Goal: Task Accomplishment & Management: Use online tool/utility

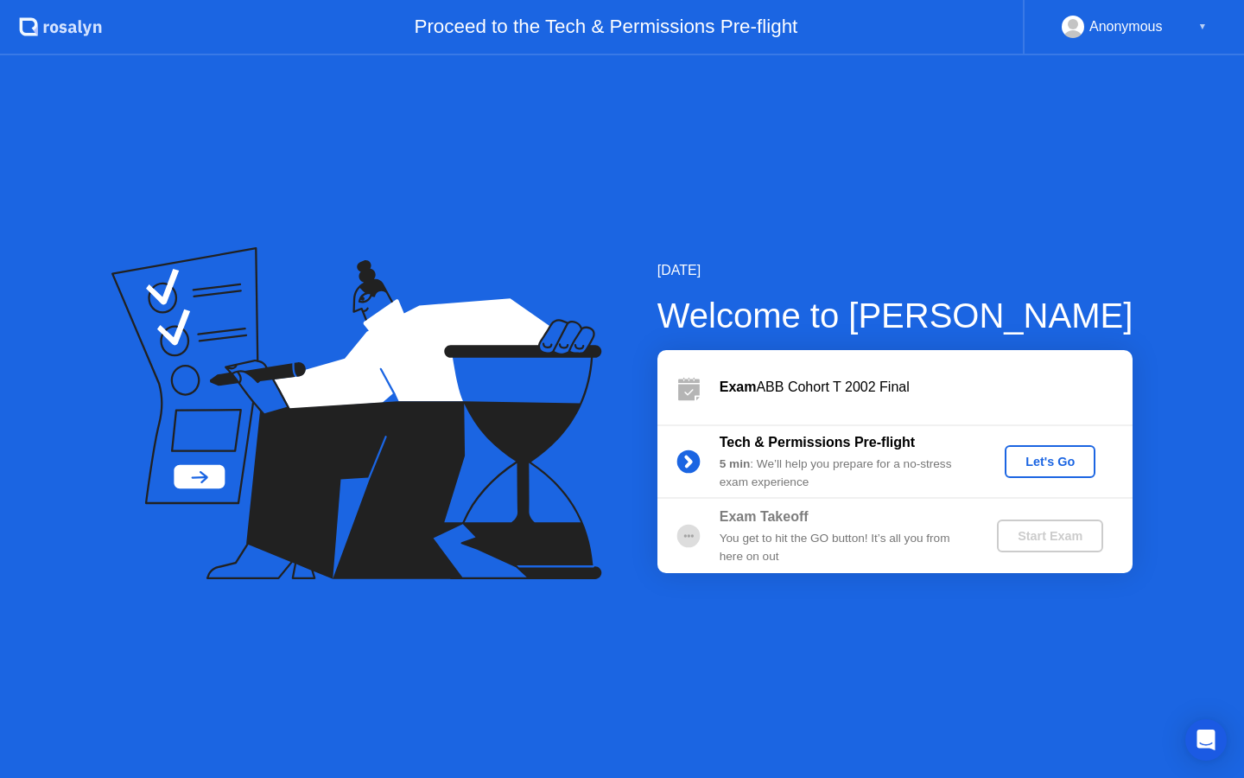
click at [1052, 459] on div "Let's Go" at bounding box center [1050, 461] width 77 height 14
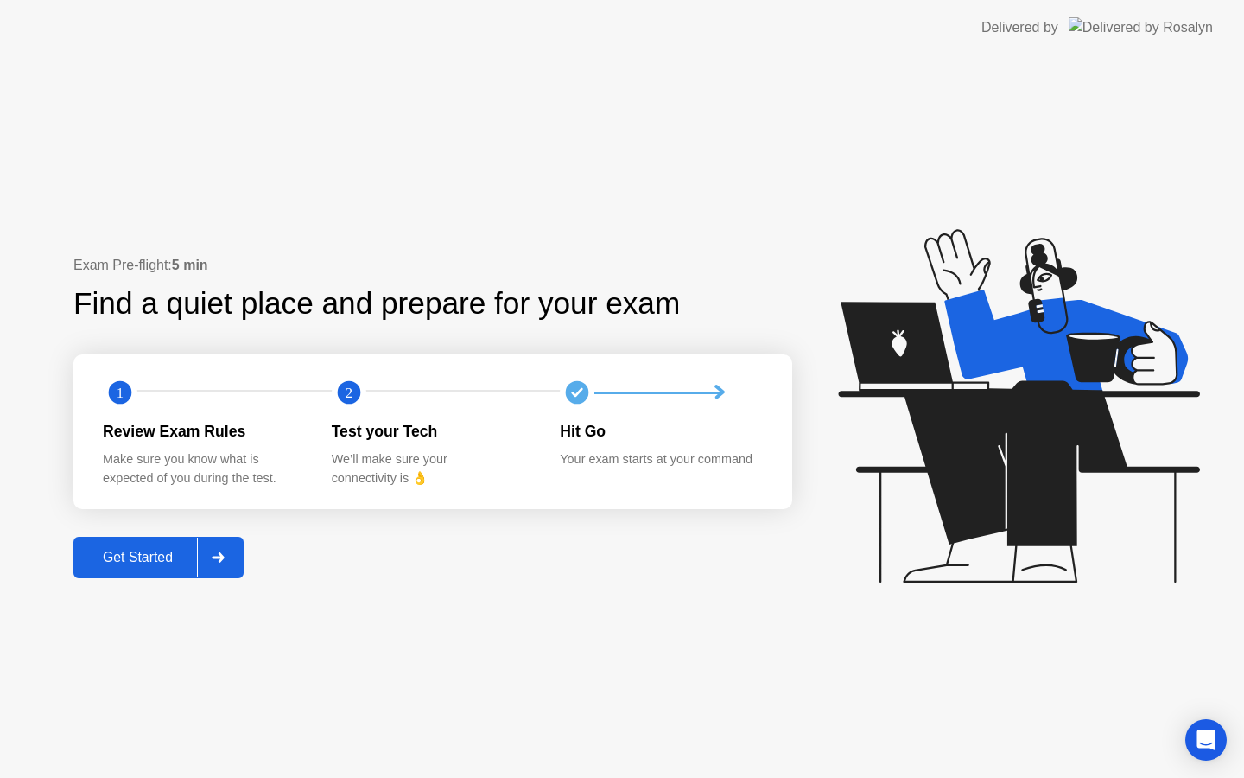
click at [142, 556] on div "Get Started" at bounding box center [138, 558] width 118 height 16
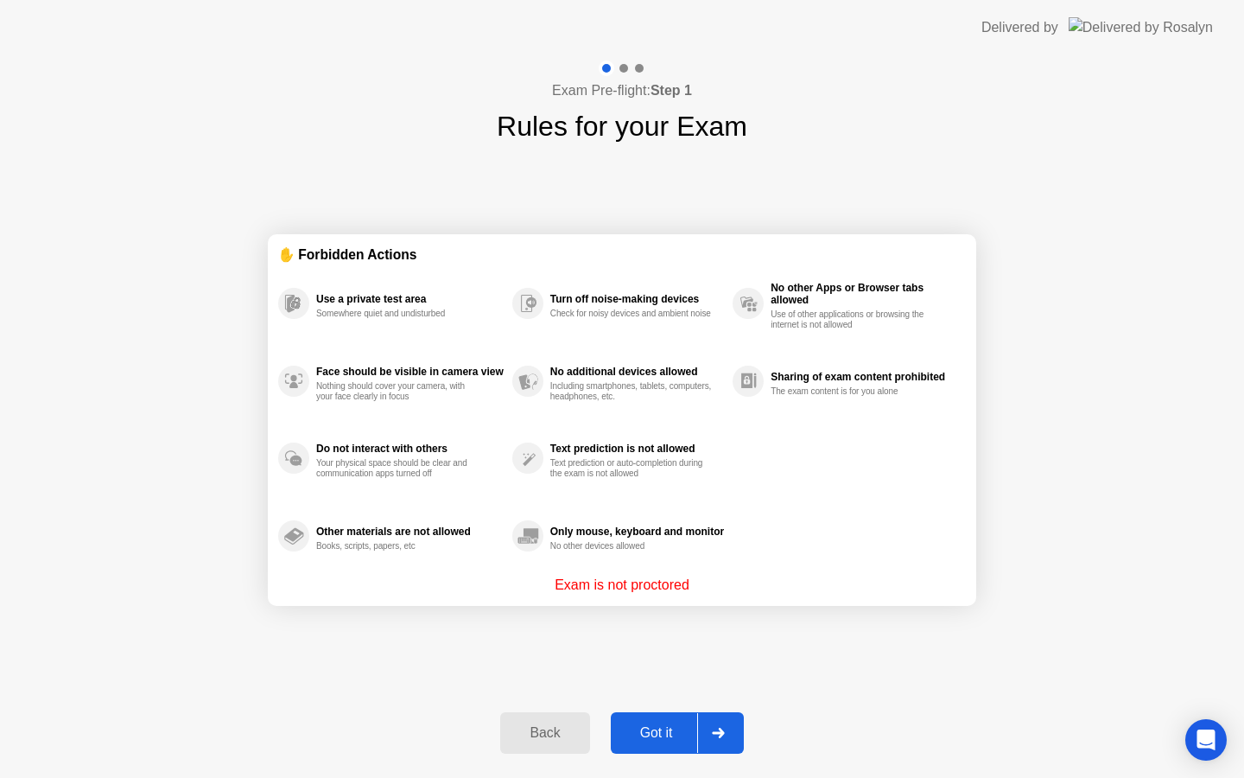
click at [634, 727] on div "Got it" at bounding box center [656, 733] width 81 height 16
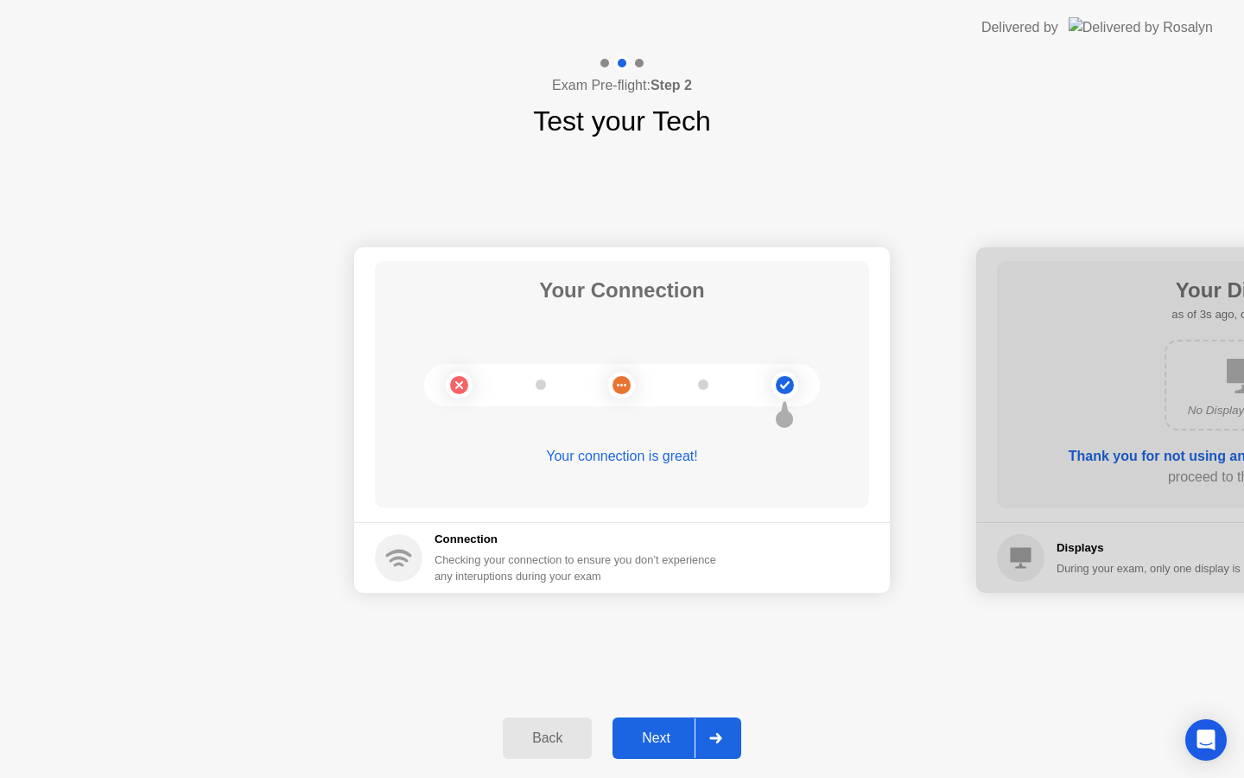
click at [651, 736] on div "Next" at bounding box center [656, 738] width 77 height 16
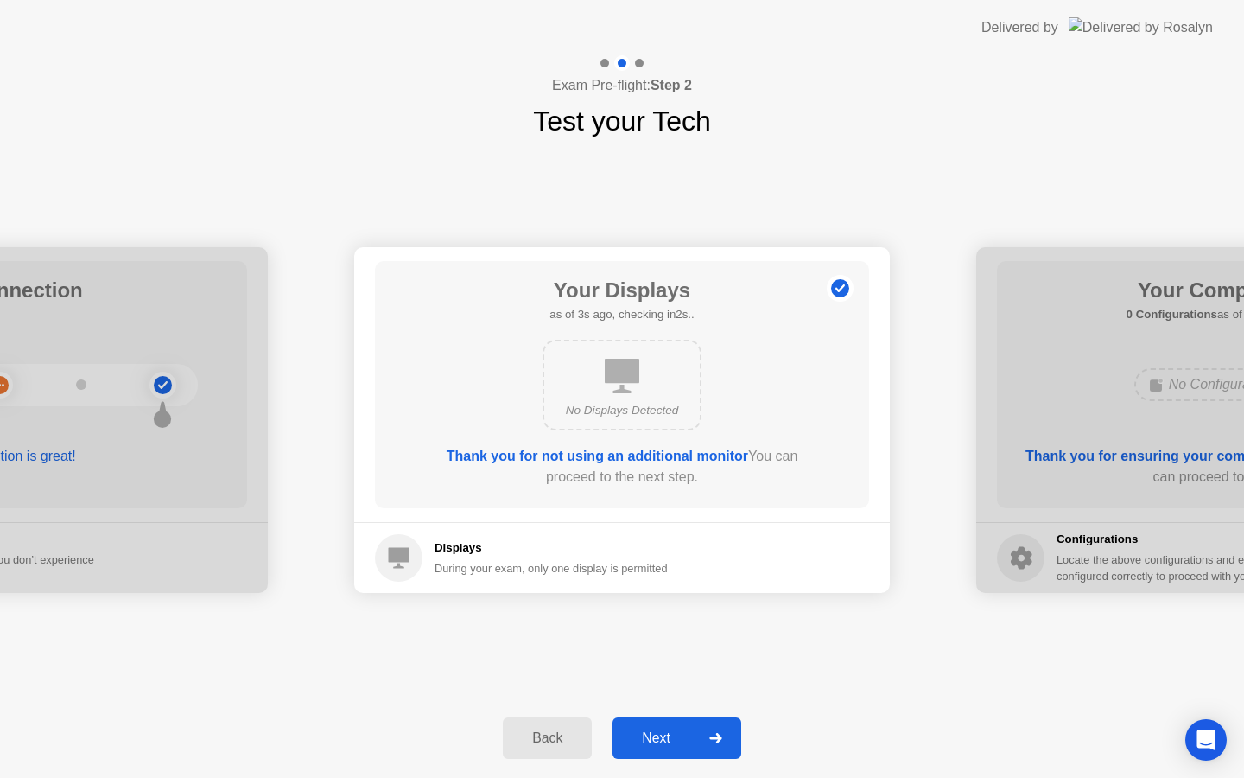
click at [651, 736] on div "Next" at bounding box center [656, 738] width 77 height 16
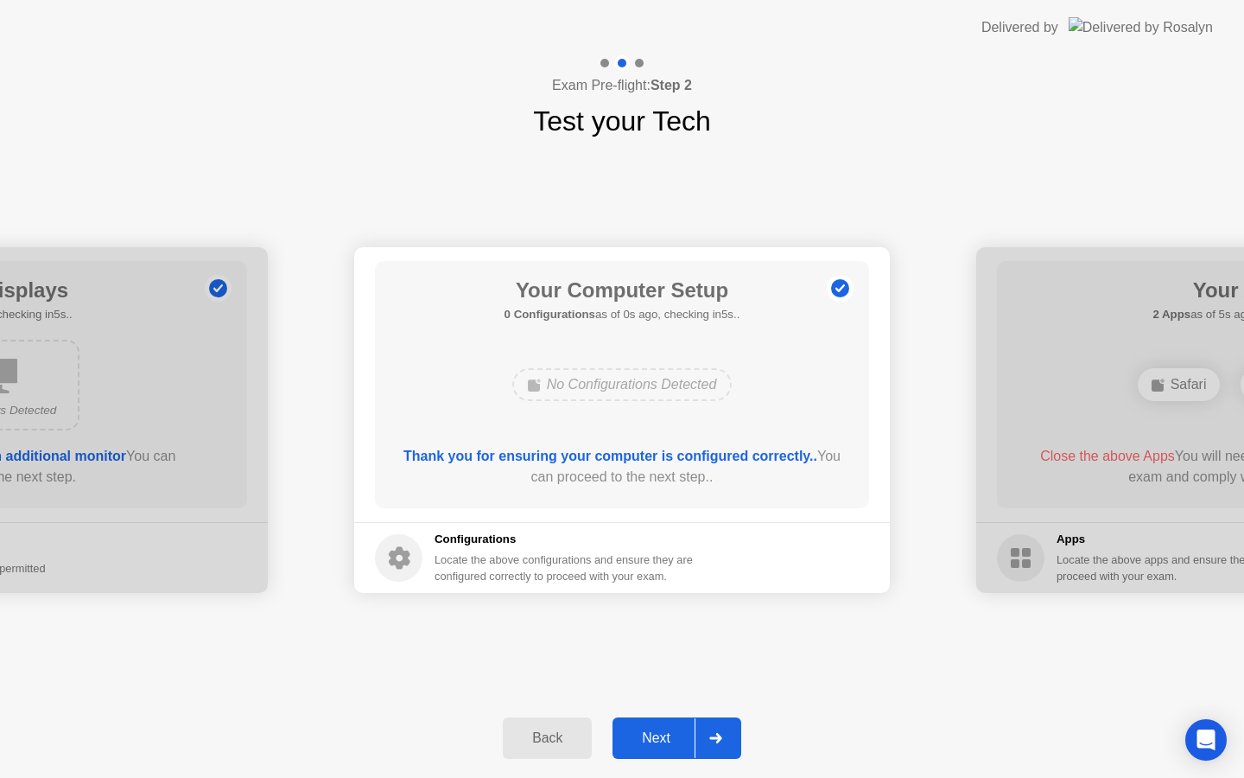
click at [651, 736] on div "Next" at bounding box center [656, 738] width 77 height 16
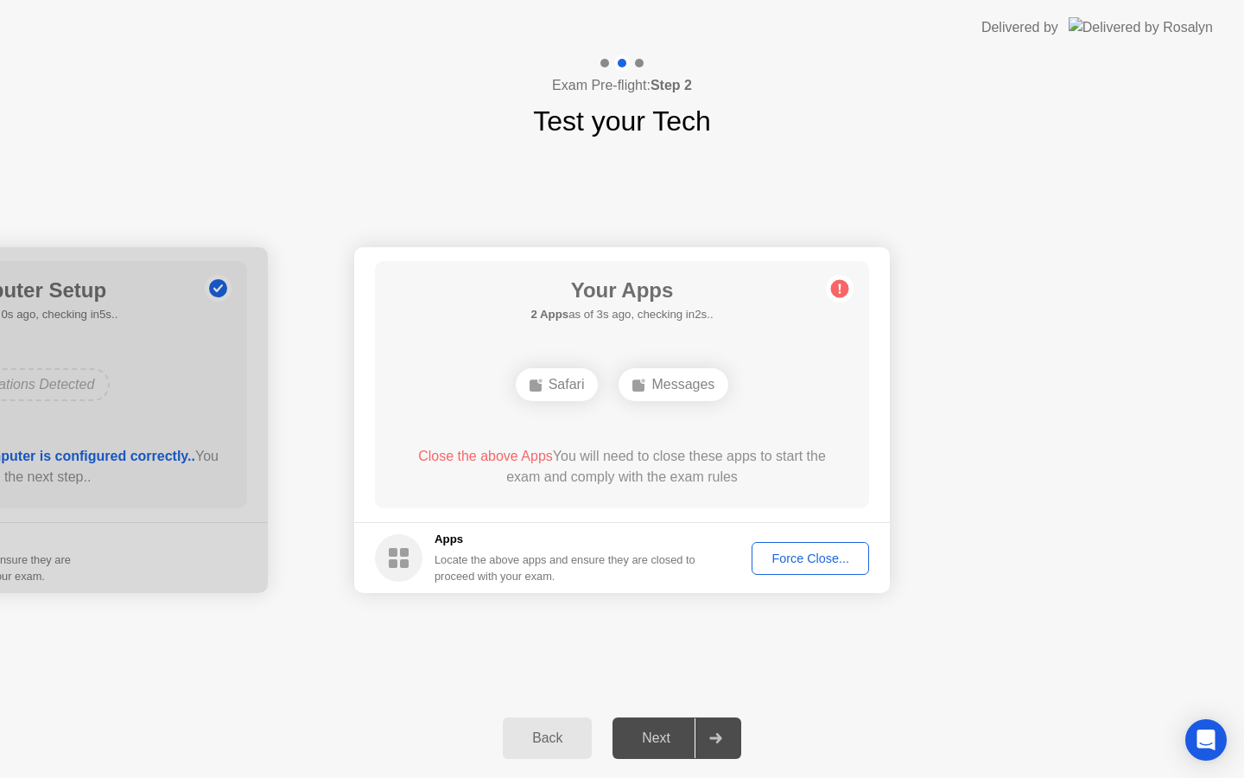
click at [831, 562] on div "Force Close..." at bounding box center [810, 558] width 105 height 14
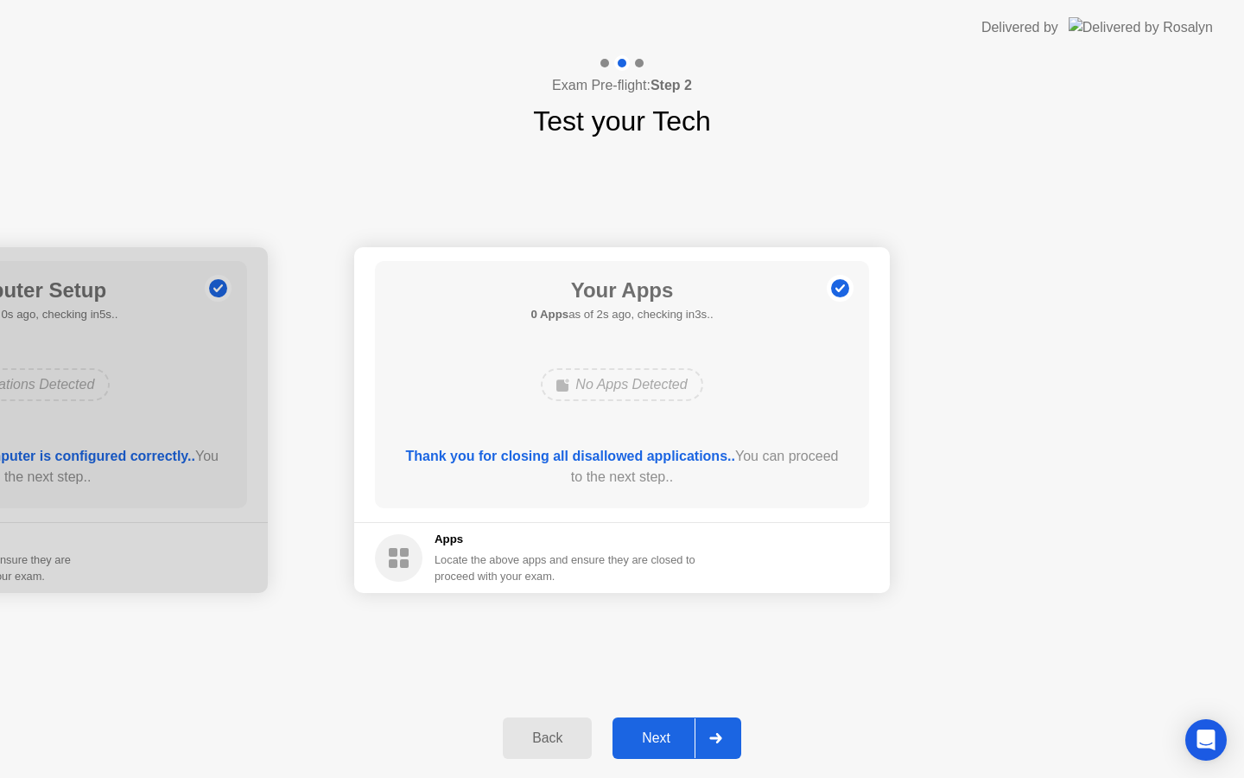
click at [687, 739] on div "Next" at bounding box center [656, 738] width 77 height 16
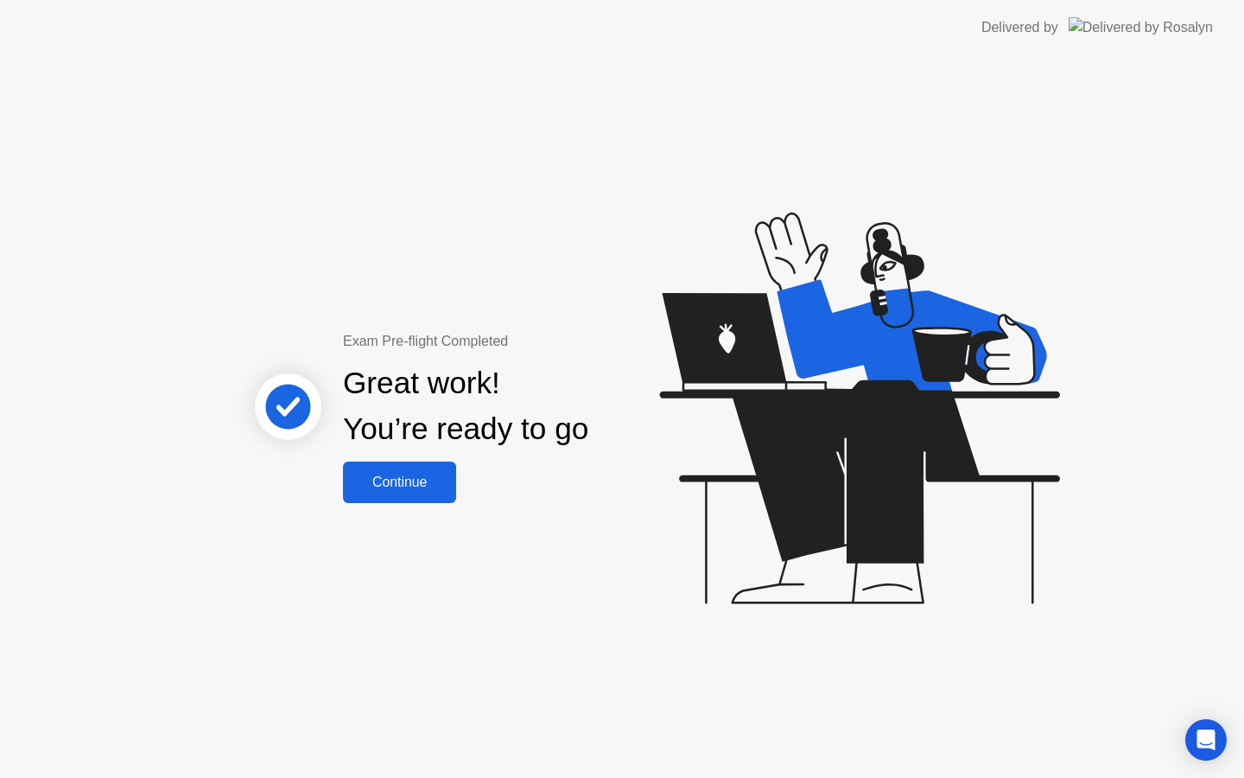
click at [405, 487] on div "Continue" at bounding box center [399, 482] width 103 height 16
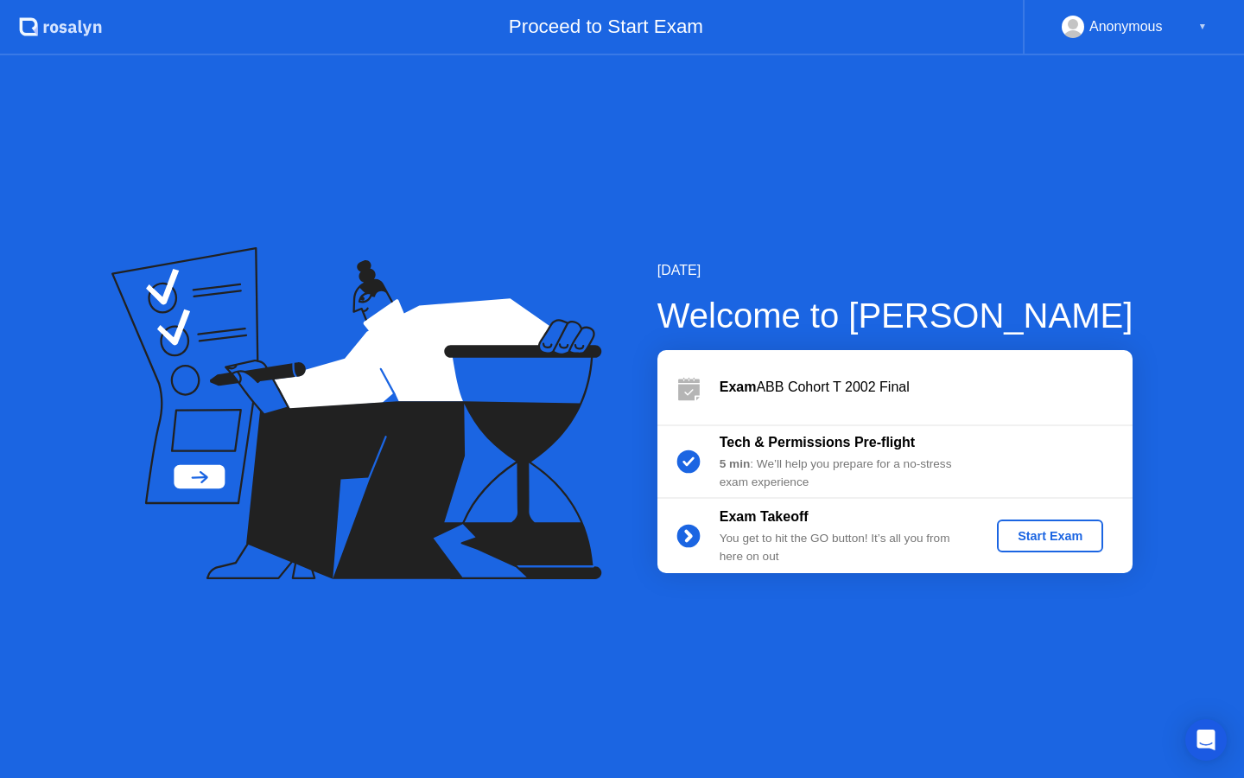
click at [1017, 535] on div "Start Exam" at bounding box center [1050, 536] width 92 height 14
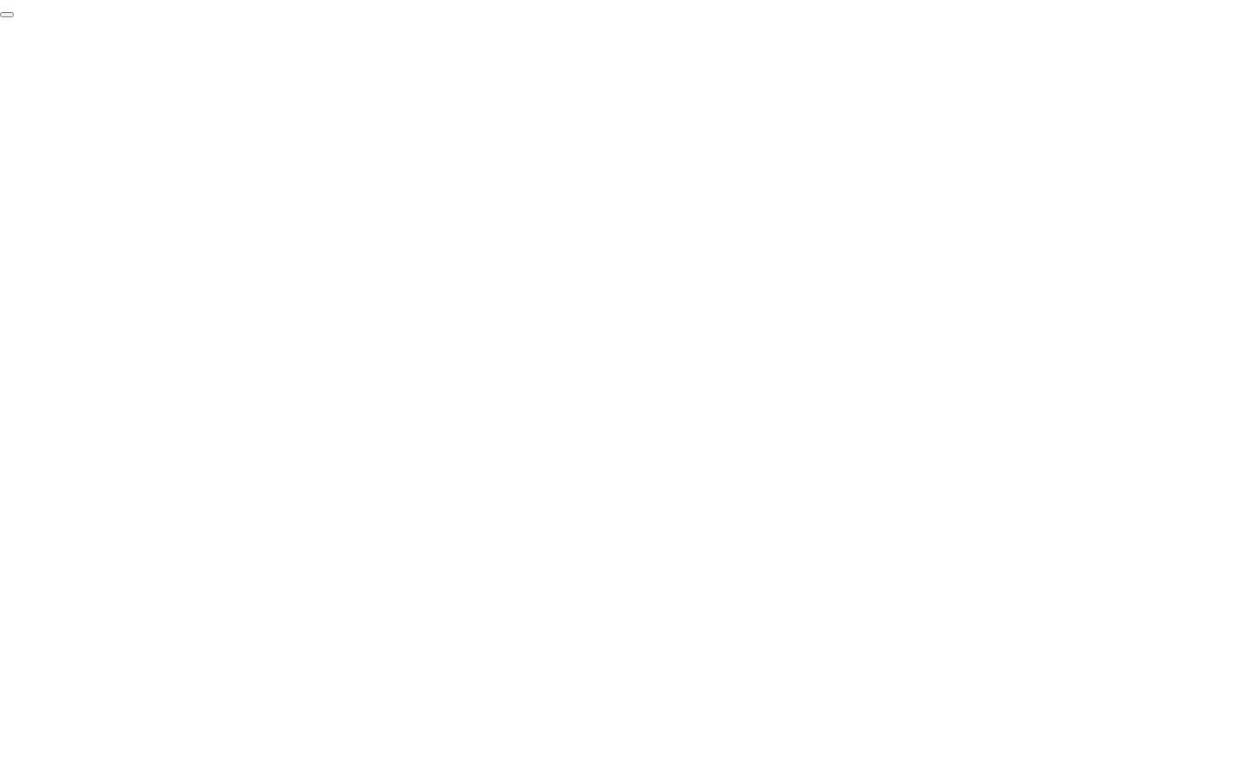
click div "End Proctoring Session"
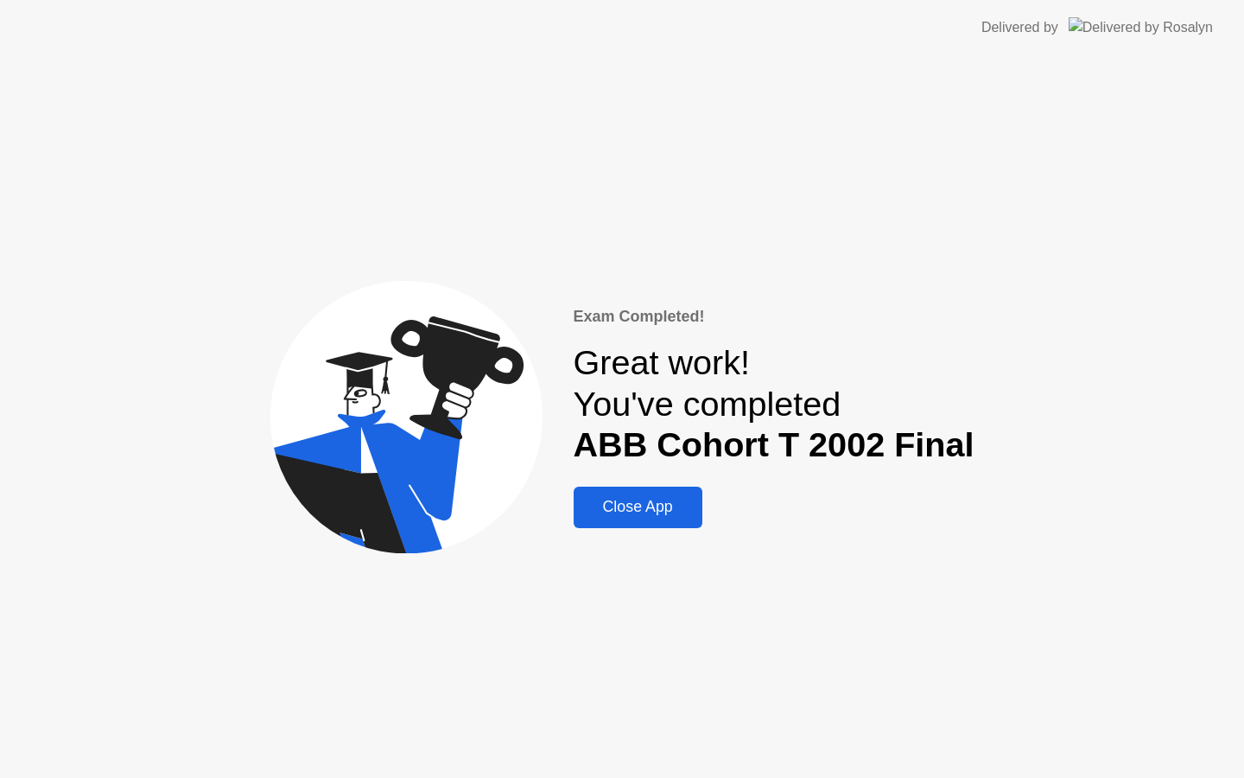
click at [651, 510] on div "Close App" at bounding box center [638, 507] width 118 height 18
